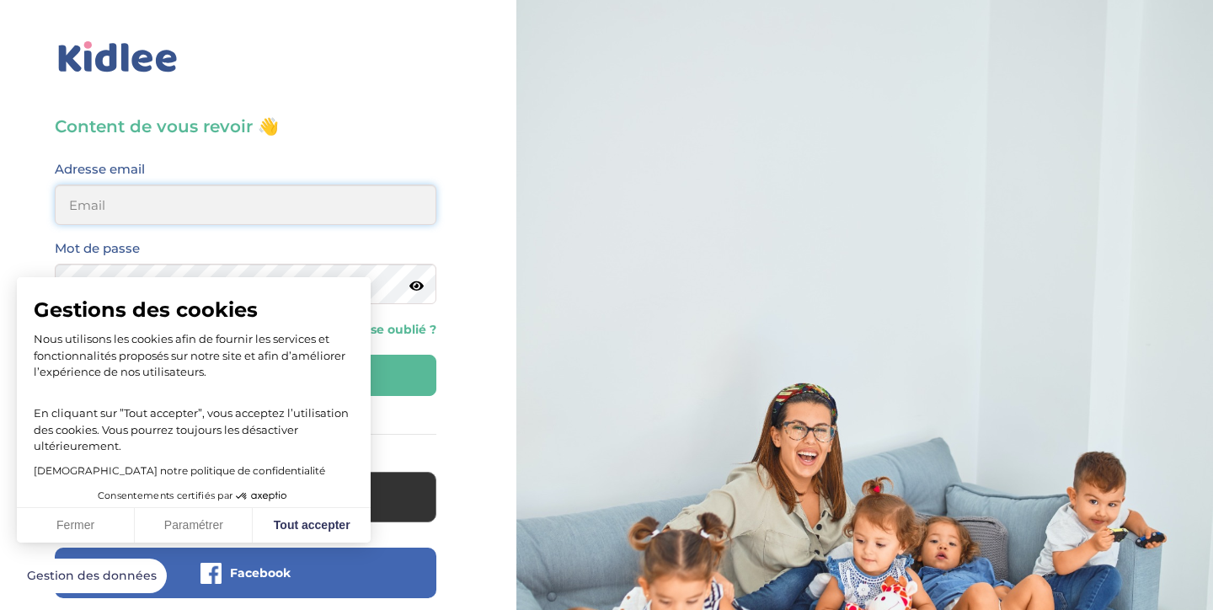
type input "maty.dwr@gmail.com"
click at [514, 444] on div at bounding box center [865, 403] width 723 height 806
click at [341, 518] on button "Tout accepter" at bounding box center [312, 525] width 118 height 35
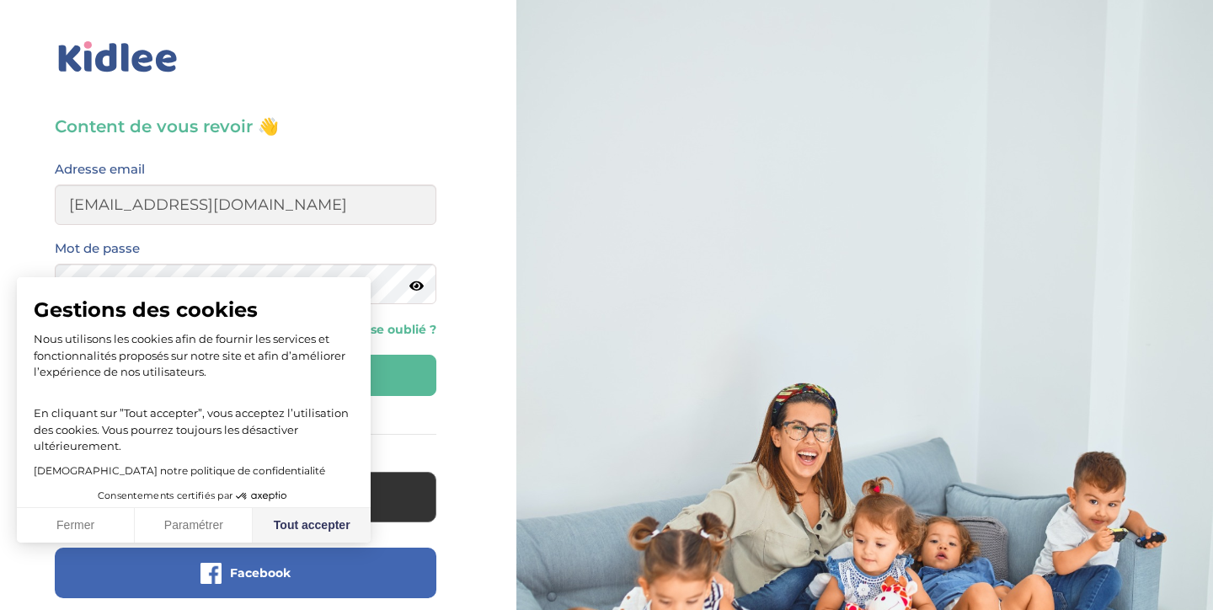
checkbox input "true"
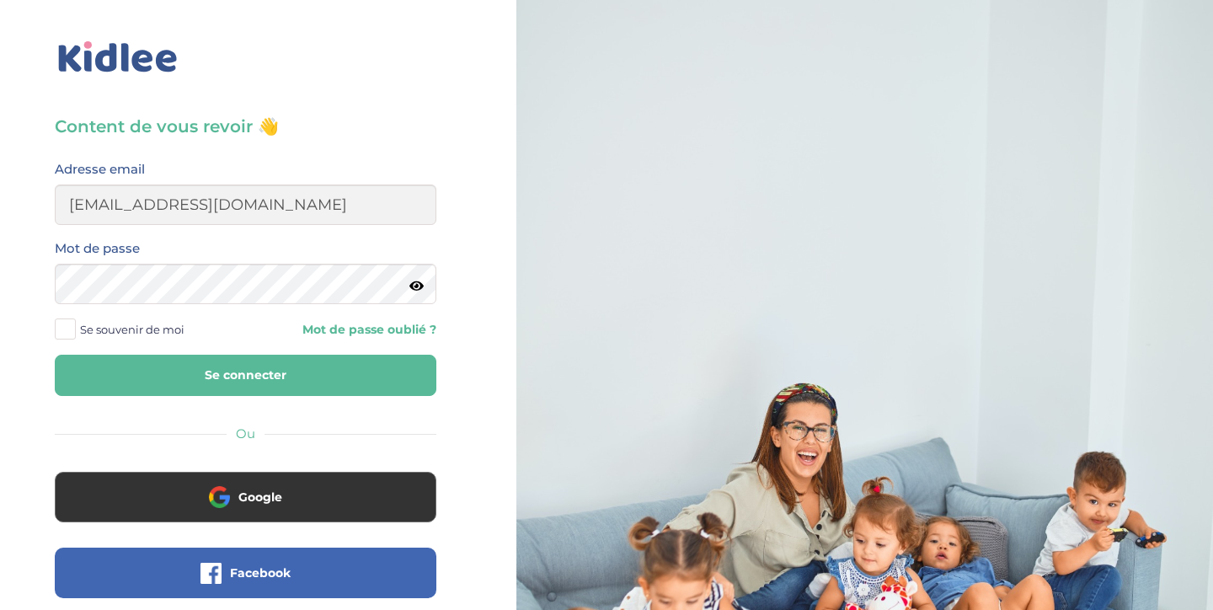
click at [324, 383] on button "Se connecter" at bounding box center [246, 375] width 382 height 41
click at [65, 328] on span at bounding box center [65, 329] width 21 height 21
click at [0, 0] on input "Se souvenir de moi" at bounding box center [0, 0] width 0 height 0
click at [202, 378] on button "Se connecter" at bounding box center [246, 375] width 382 height 41
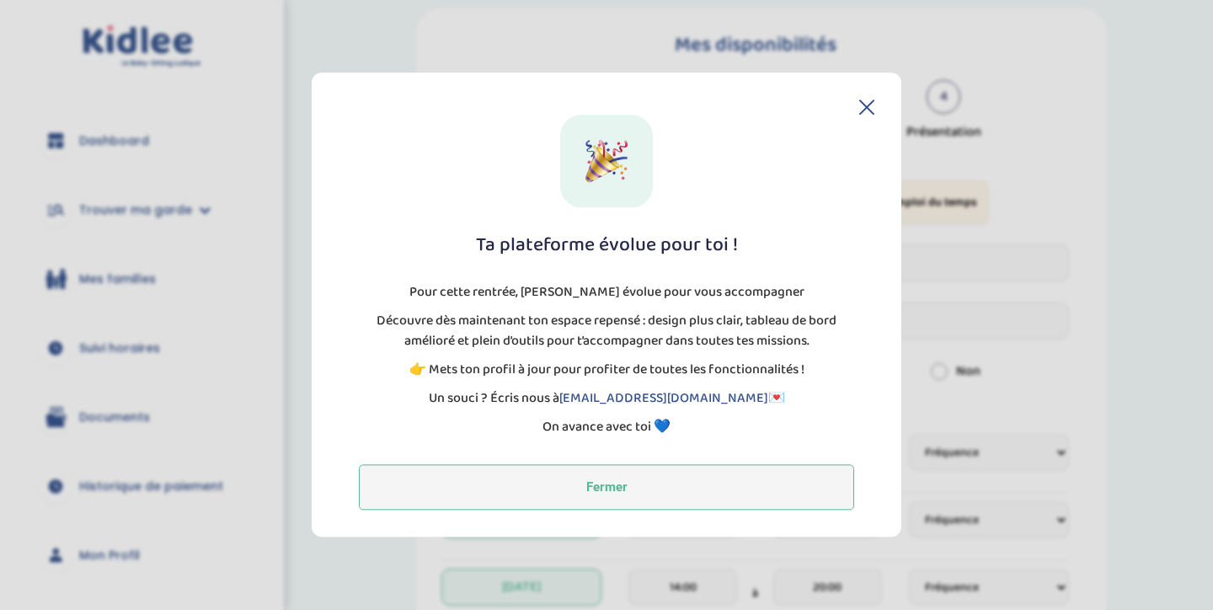
click at [703, 499] on button "Fermer" at bounding box center [606, 488] width 495 height 46
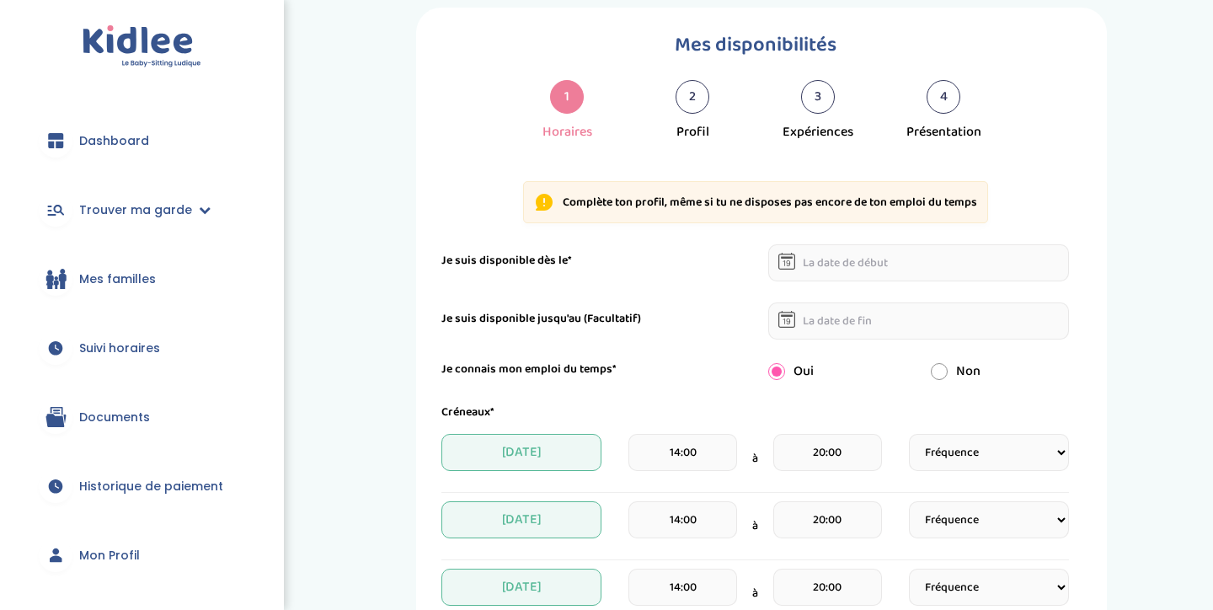
click at [110, 356] on span "Suivi horaires" at bounding box center [119, 349] width 81 height 18
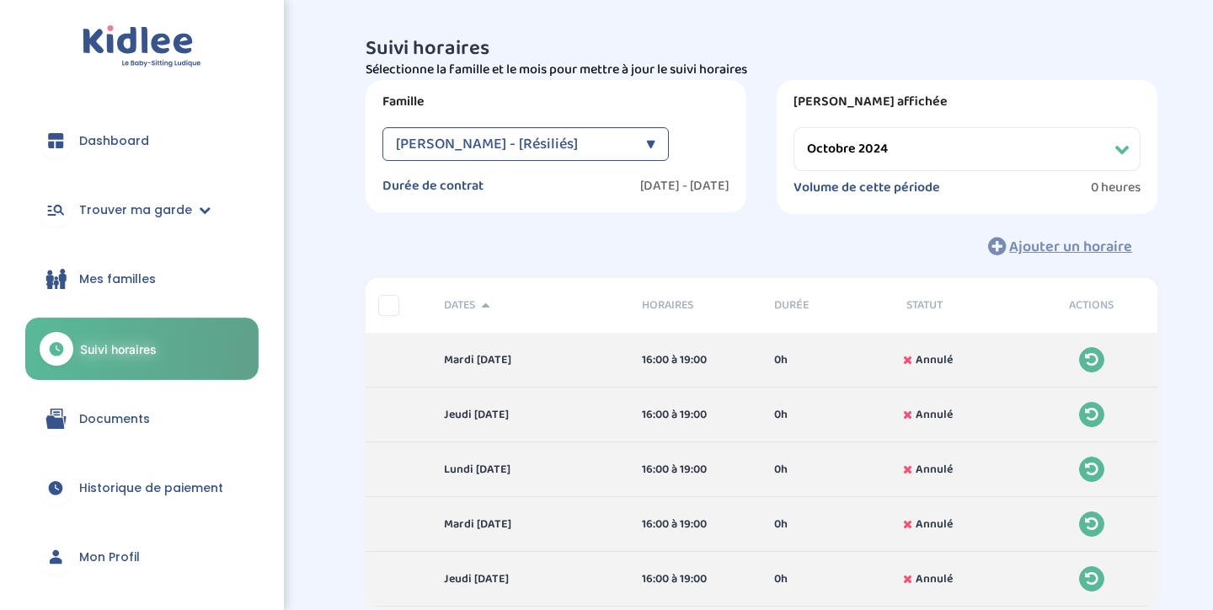
select select "octobre 2024"
click at [144, 506] on link "Historique de paiement" at bounding box center [141, 488] width 233 height 61
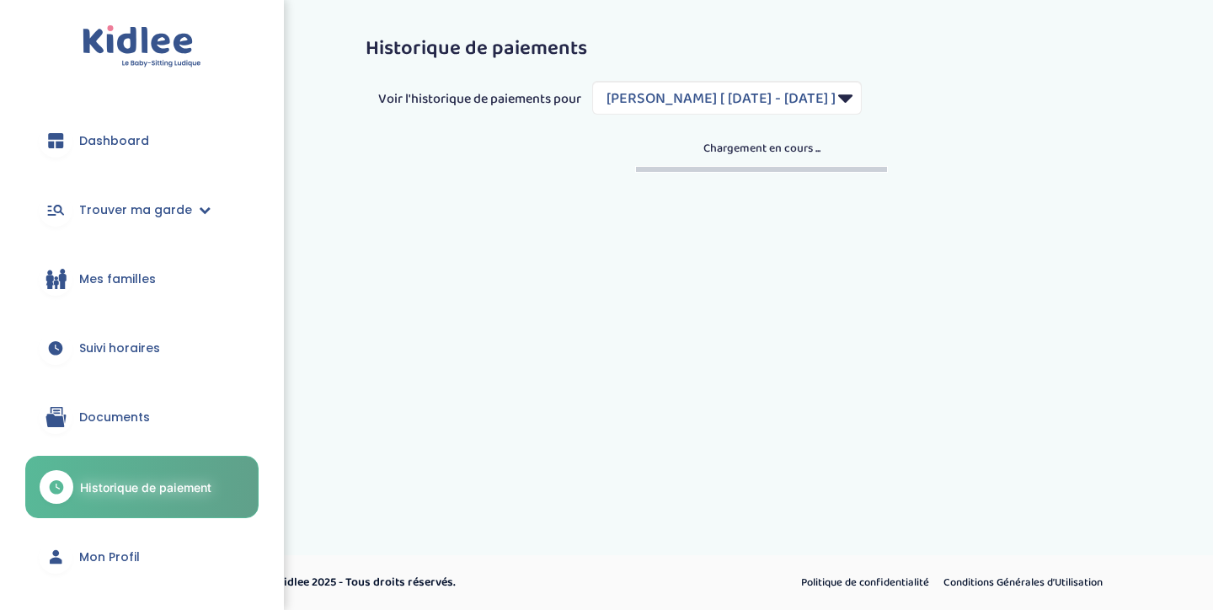
select select "1877"
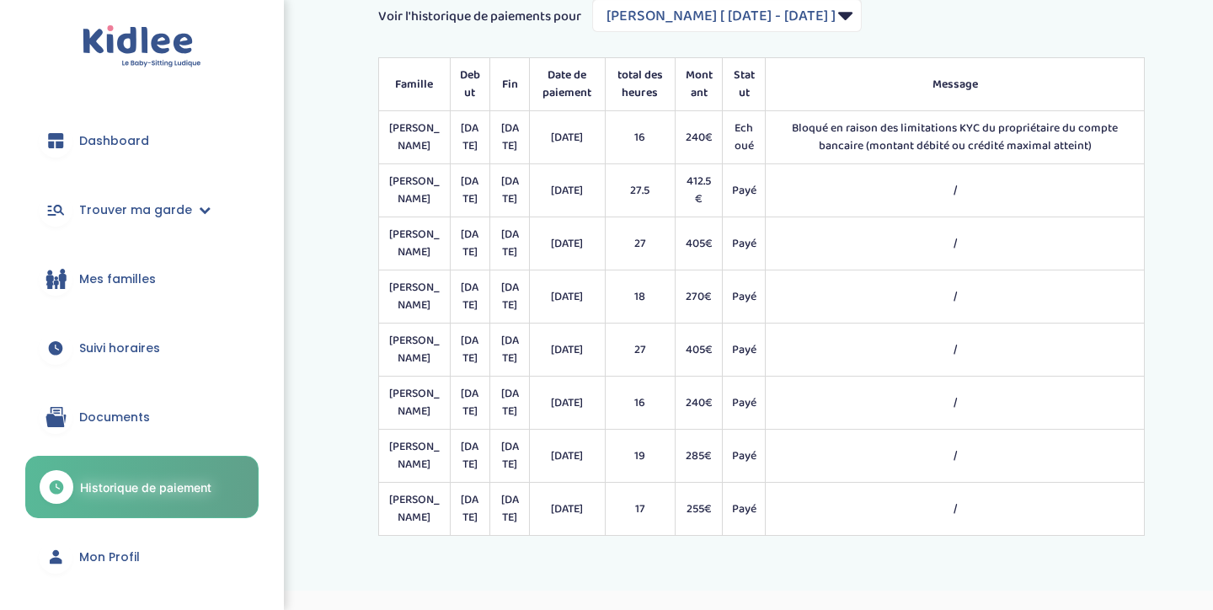
scroll to position [82, 0]
